Goal: Find specific page/section: Find specific page/section

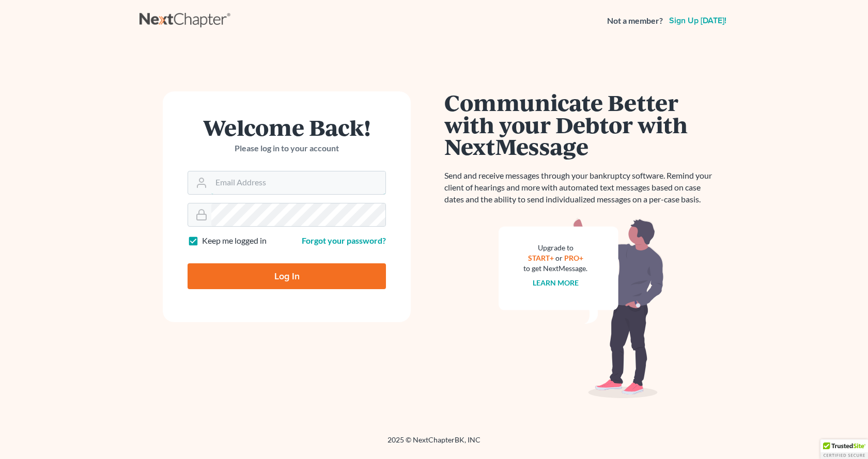
type input "[EMAIL_ADDRESS][DOMAIN_NAME]"
click at [292, 277] on input "Log In" at bounding box center [286, 276] width 198 height 26
type input "Thinking..."
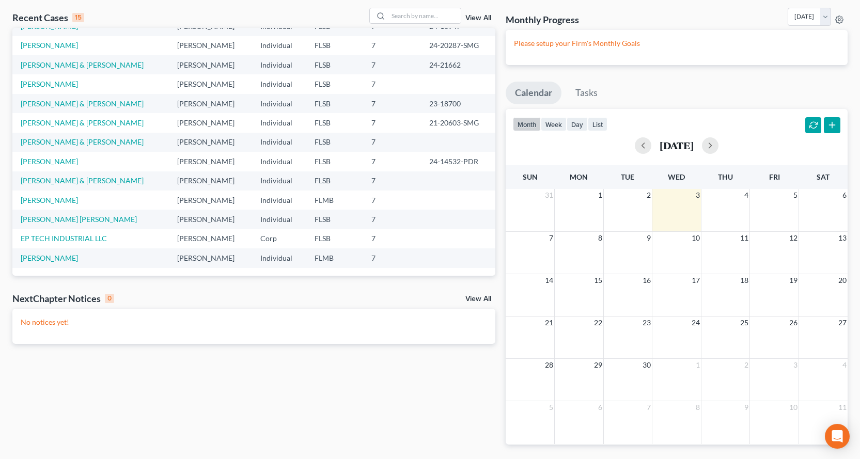
scroll to position [52, 0]
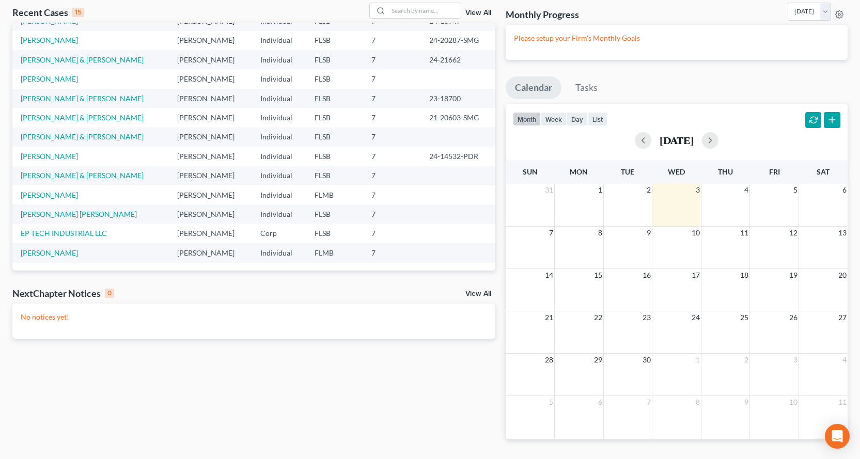
click at [483, 293] on link "View All" at bounding box center [478, 293] width 26 height 7
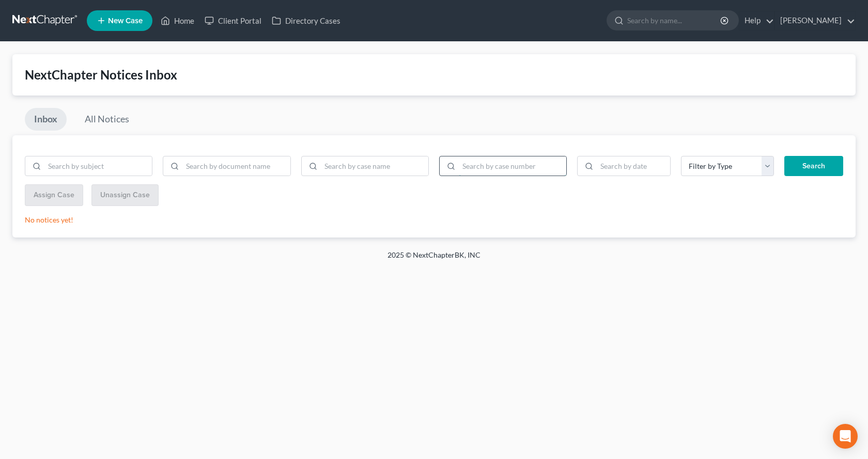
click at [496, 168] on input "search" at bounding box center [512, 166] width 107 height 20
click at [496, 167] on input "search" at bounding box center [512, 166] width 107 height 20
type input "/"
type input "24-20287"
click at [798, 165] on button "Search" at bounding box center [813, 166] width 59 height 21
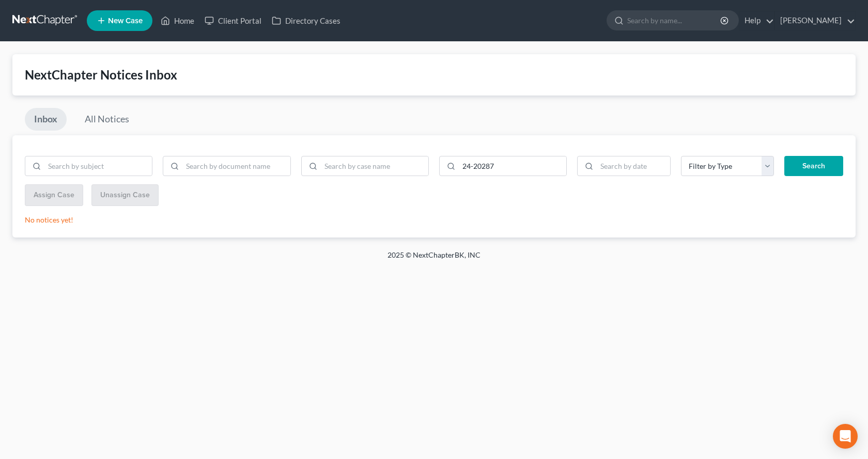
click at [812, 166] on button "Search" at bounding box center [813, 166] width 59 height 21
click at [114, 121] on link "All Notices" at bounding box center [106, 119] width 63 height 23
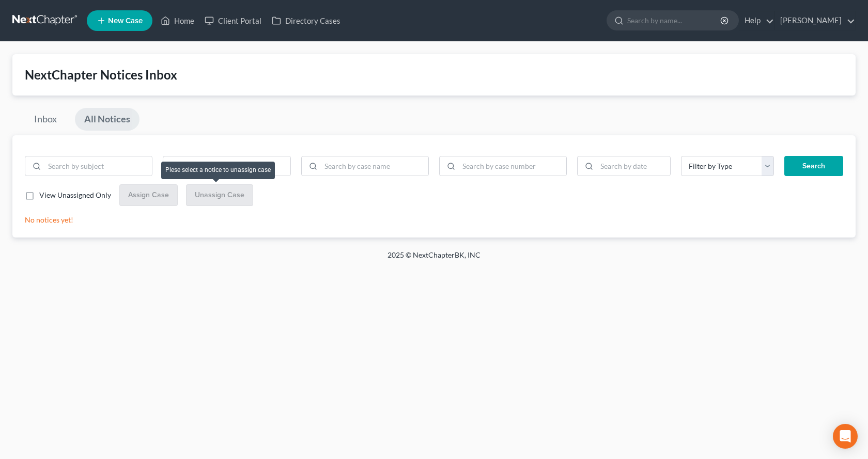
click at [216, 200] on div "Unassign Case" at bounding box center [219, 195] width 67 height 22
click at [39, 195] on label "View Unassigned Only" at bounding box center [75, 195] width 72 height 10
click at [43, 195] on input "View Unassigned Only" at bounding box center [46, 193] width 7 height 7
checkbox input "true"
click at [817, 166] on button "Search" at bounding box center [813, 166] width 59 height 21
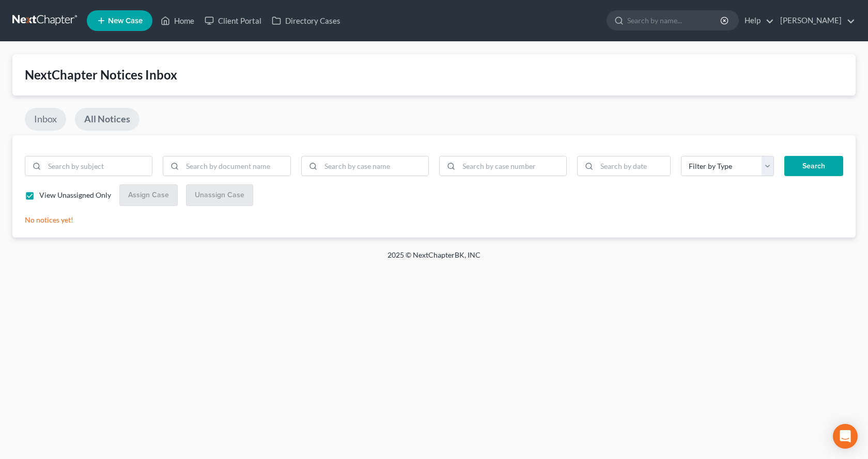
click at [48, 122] on link "Inbox" at bounding box center [45, 119] width 41 height 23
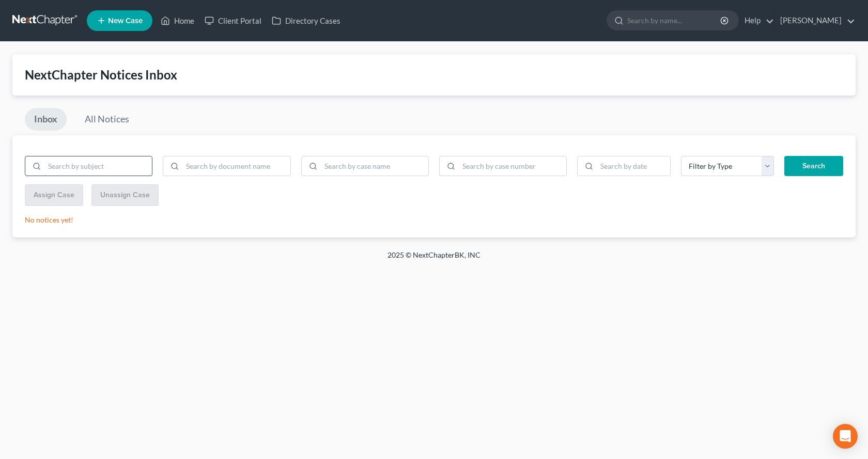
click at [97, 169] on input "search" at bounding box center [97, 166] width 107 height 20
type input "Carla Vidal"
click at [817, 162] on button "Search" at bounding box center [813, 166] width 59 height 21
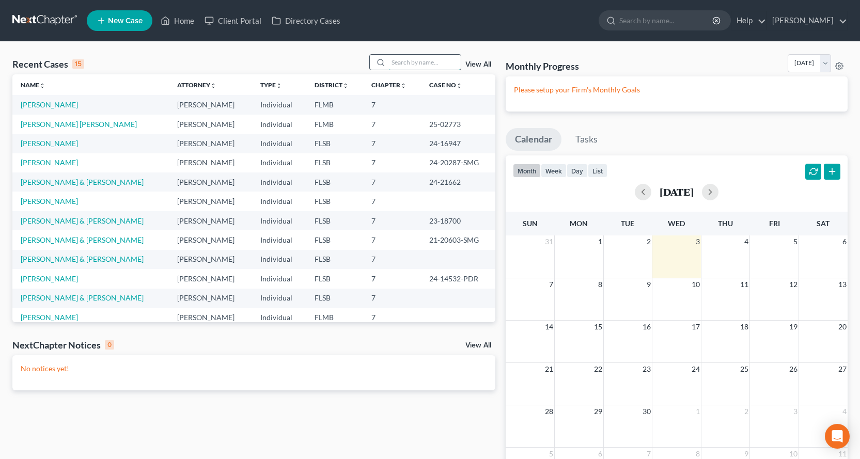
click at [430, 60] on input "search" at bounding box center [424, 62] width 72 height 15
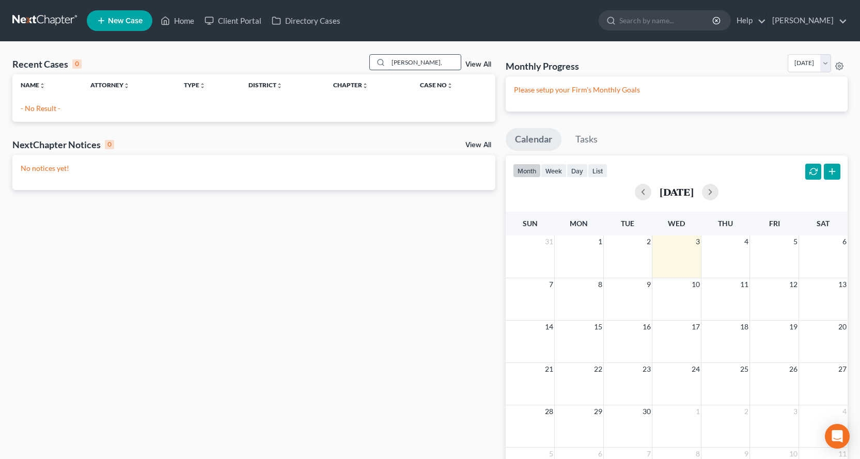
click at [413, 61] on input "Vidal," at bounding box center [424, 62] width 72 height 15
type input "Vidal, Carla"
click at [425, 95] on th "Case No unfold_more expand_more expand_less" at bounding box center [453, 84] width 83 height 21
click at [425, 97] on div "Name unfold_more expand_more expand_less Attorney unfold_more expand_more expan…" at bounding box center [253, 93] width 483 height 39
click at [439, 81] on link "Case No unfold_more expand_more expand_less" at bounding box center [436, 85] width 33 height 8
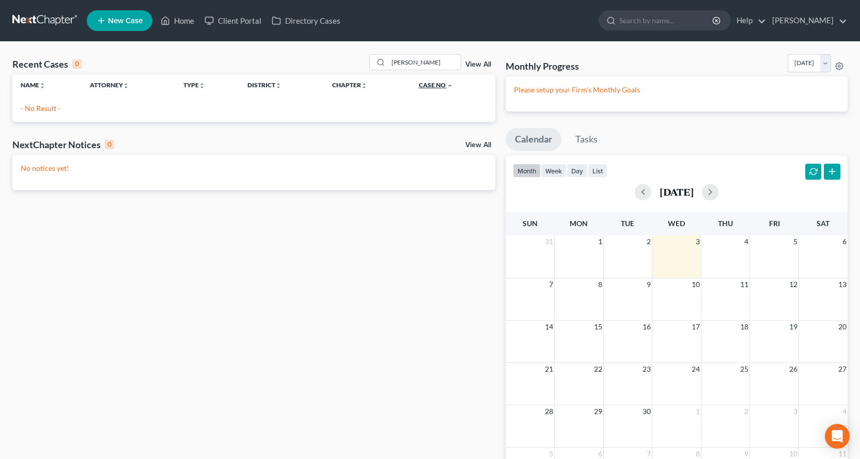
click at [438, 85] on link "Case No unfold_more expand_more expand_less" at bounding box center [436, 85] width 34 height 8
click at [449, 85] on icon "expand_more" at bounding box center [450, 86] width 6 height 6
click at [185, 20] on link "Home" at bounding box center [177, 20] width 44 height 19
click at [186, 19] on link "Home" at bounding box center [177, 20] width 44 height 19
click at [165, 21] on polyline at bounding box center [165, 23] width 3 height 4
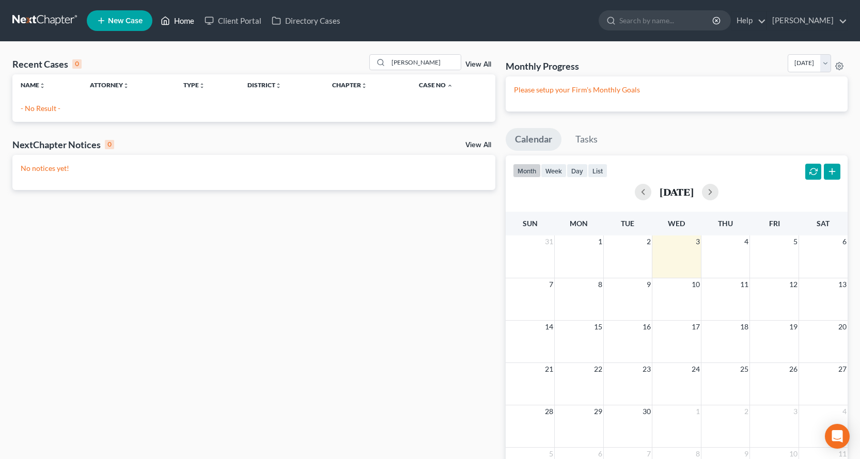
click at [164, 21] on icon at bounding box center [165, 20] width 9 height 12
click at [252, 20] on link "Client Portal" at bounding box center [232, 20] width 67 height 19
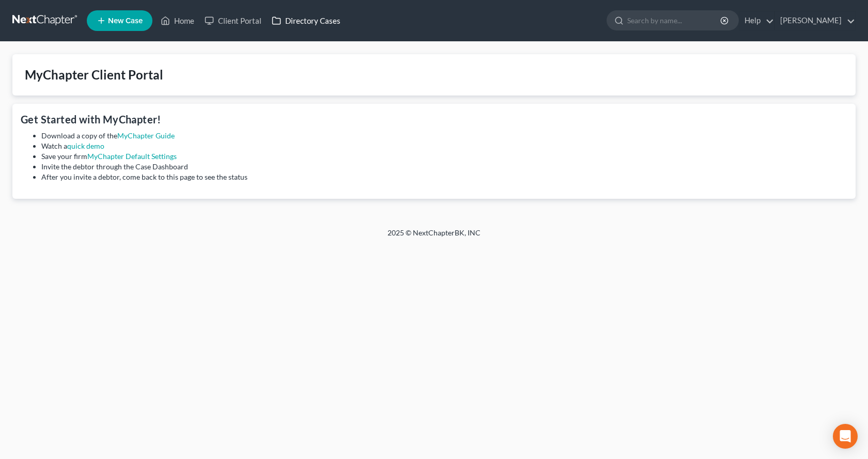
click at [314, 18] on link "Directory Cases" at bounding box center [306, 20] width 79 height 19
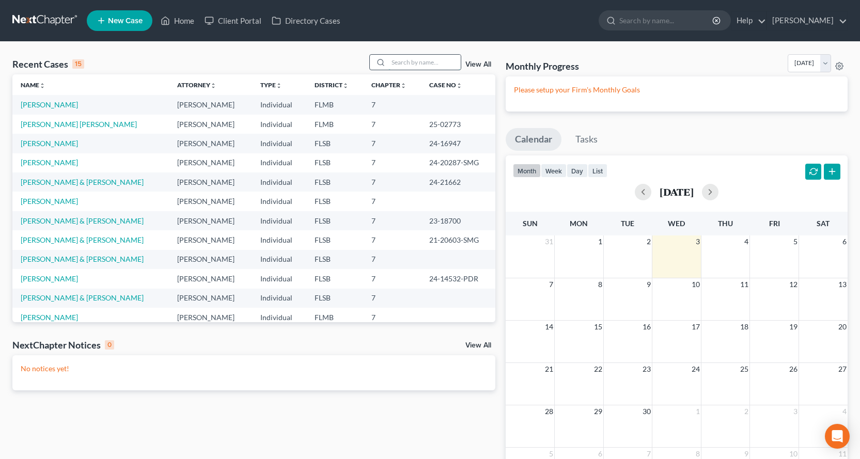
click at [398, 59] on input "search" at bounding box center [424, 62] width 72 height 15
click at [475, 64] on link "View All" at bounding box center [478, 64] width 26 height 7
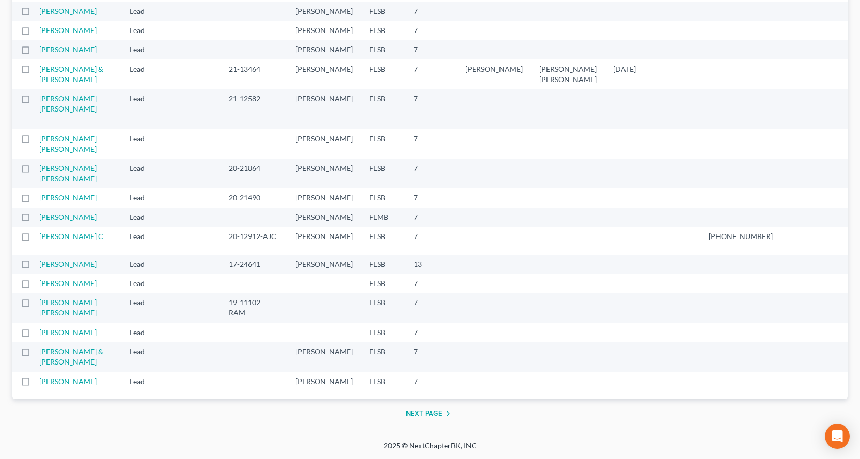
scroll to position [2043, 0]
click at [413, 416] on button "Next Page" at bounding box center [430, 413] width 49 height 12
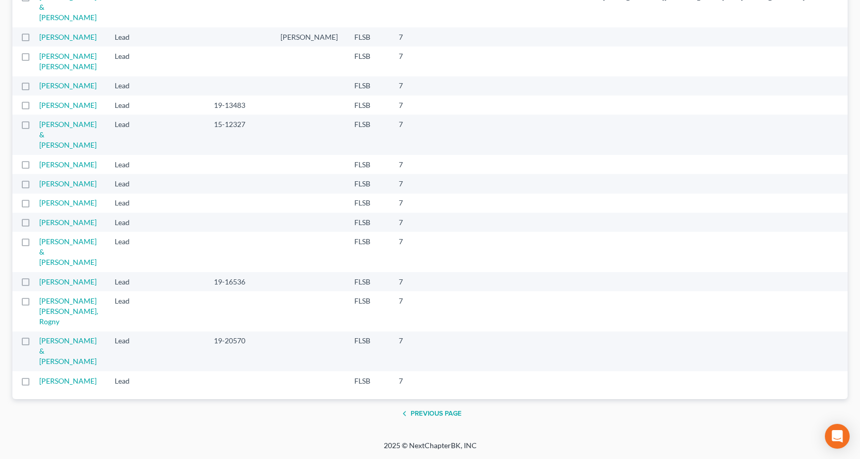
scroll to position [467, 0]
click at [404, 411] on icon "button" at bounding box center [404, 414] width 8 height 8
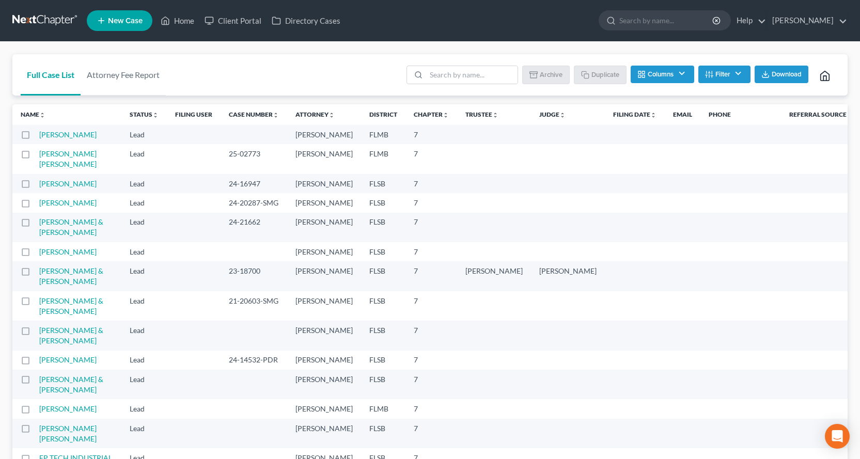
click at [314, 67] on div "Full Case List Attorney Fee Report Batch Download Archive Un-archive Duplicate …" at bounding box center [429, 75] width 835 height 42
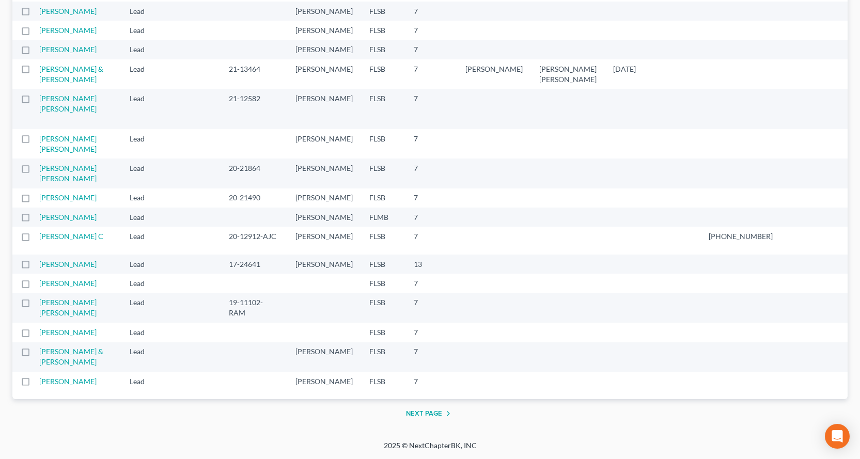
scroll to position [2043, 0]
